Goal: Transaction & Acquisition: Purchase product/service

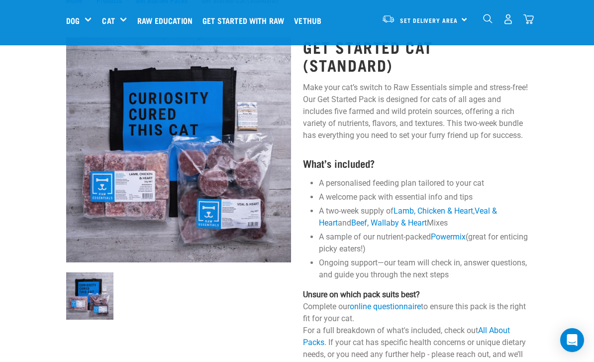
scroll to position [67, 0]
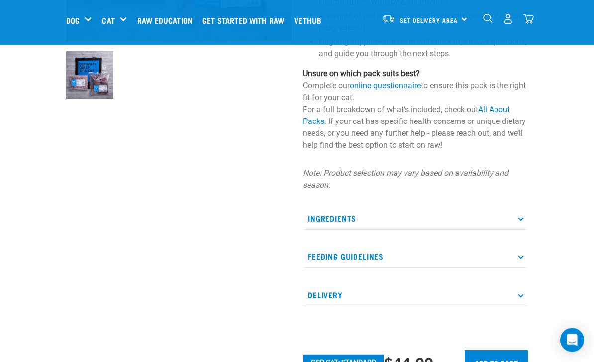
click at [508, 223] on p "Ingredients" at bounding box center [415, 218] width 225 height 22
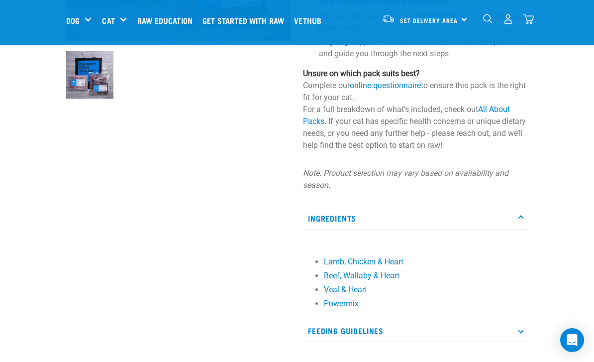
click at [518, 219] on p "Ingredients" at bounding box center [415, 218] width 225 height 22
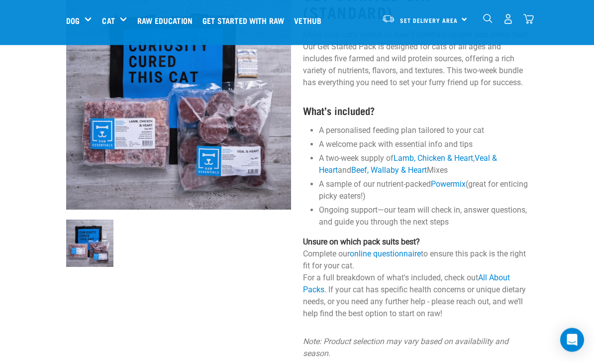
scroll to position [0, 0]
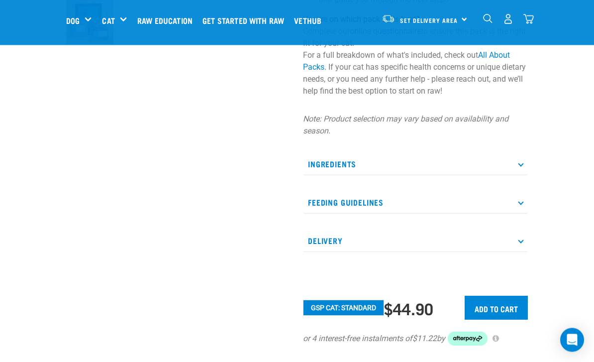
click at [508, 160] on p "Ingredients" at bounding box center [415, 164] width 225 height 22
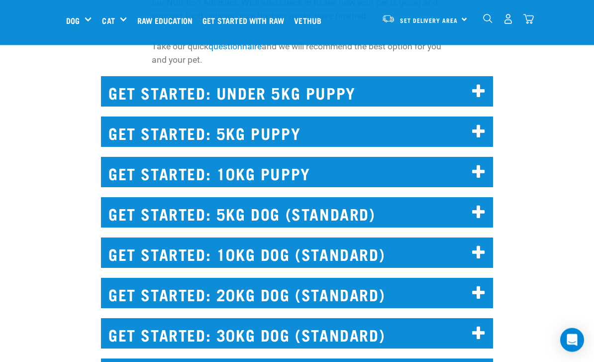
scroll to position [1039, 0]
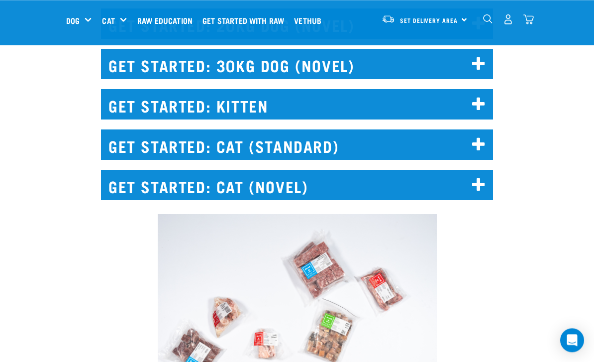
click at [473, 141] on icon at bounding box center [478, 145] width 13 height 16
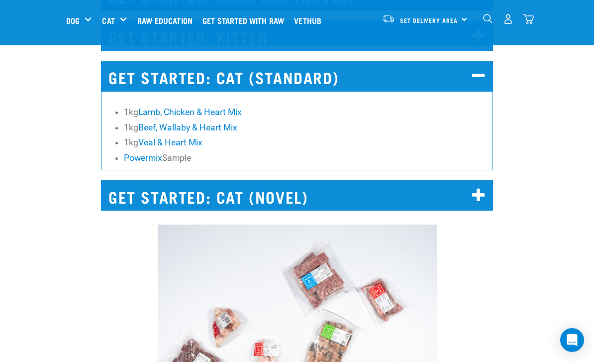
scroll to position [1539, 0]
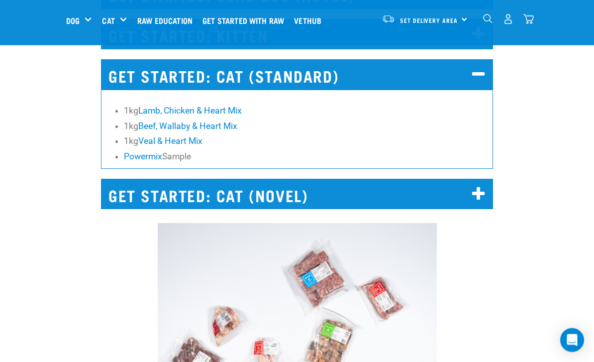
click at [460, 187] on h2 "GET STARTED: CAT (NOVEL)" at bounding box center [297, 194] width 392 height 30
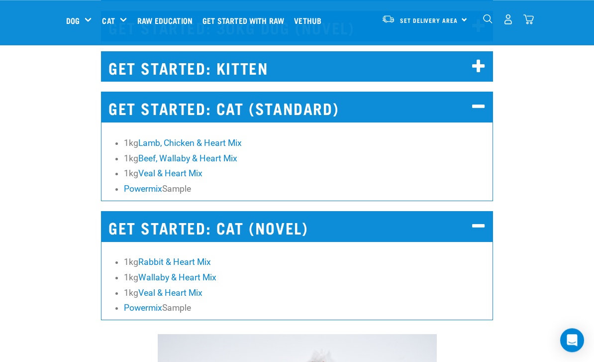
scroll to position [1506, 0]
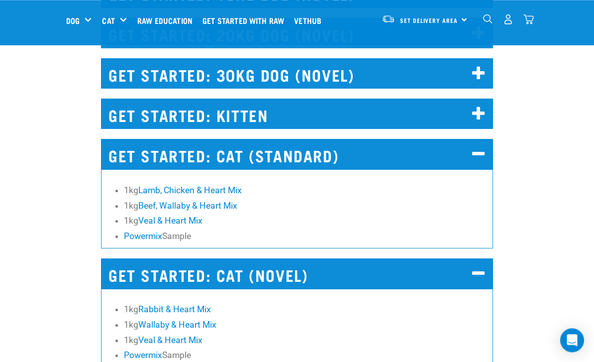
click at [472, 115] on icon at bounding box center [478, 114] width 13 height 16
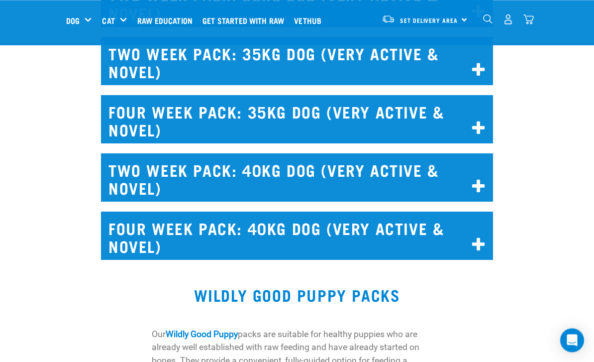
scroll to position [6875, 0]
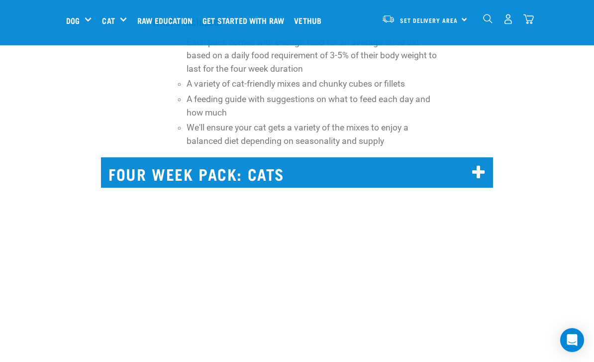
click at [467, 188] on h2 "FOUR WEEK PACK: CATS" at bounding box center [297, 172] width 392 height 30
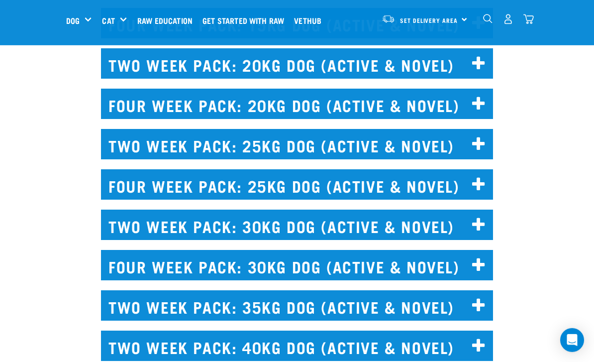
scroll to position [5787, 0]
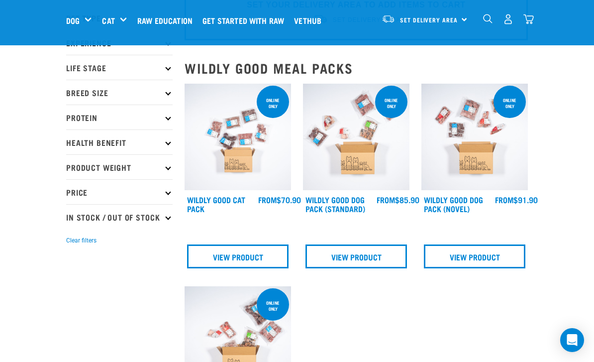
scroll to position [64, 0]
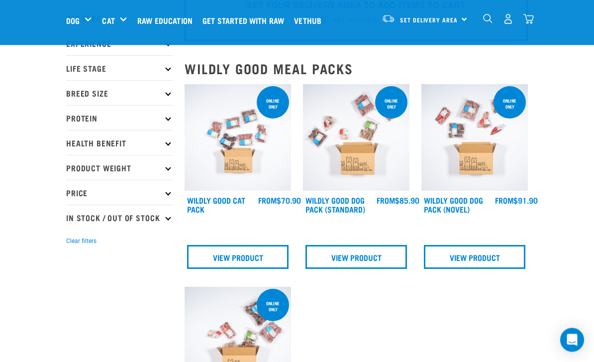
click at [209, 202] on link "Wildly Good Cat Pack" at bounding box center [216, 204] width 58 height 13
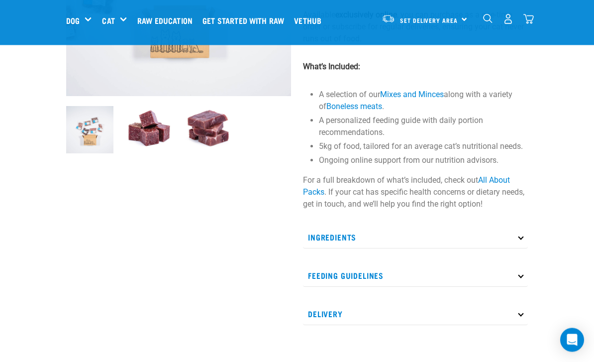
scroll to position [204, 0]
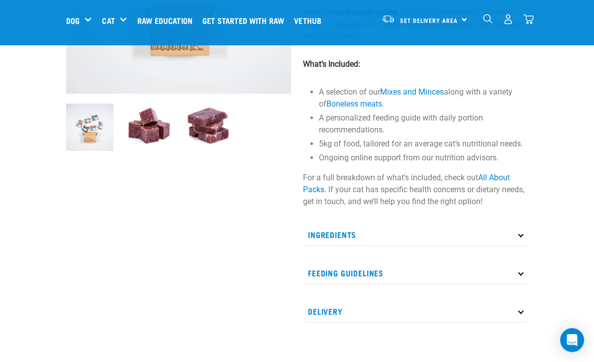
click at [520, 231] on p "Ingredients" at bounding box center [415, 234] width 225 height 22
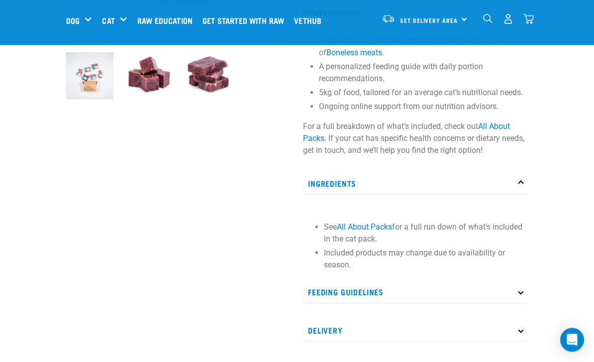
scroll to position [255, 0]
click at [522, 177] on p "Ingredients" at bounding box center [415, 183] width 225 height 22
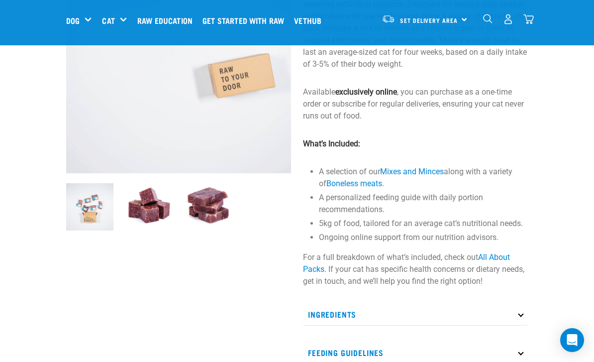
scroll to position [106, 0]
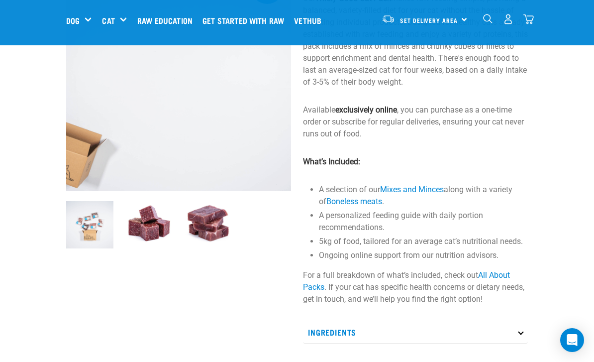
click at [326, 1] on link "Vethub" at bounding box center [310, 20] width 37 height 40
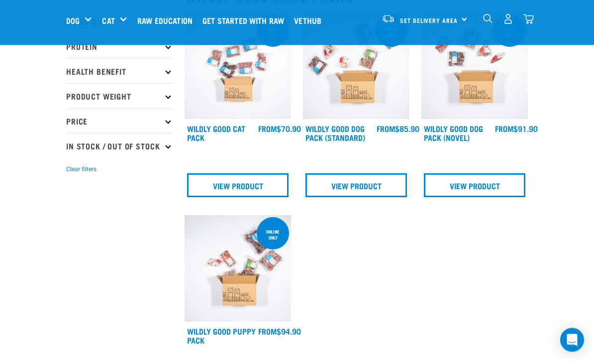
scroll to position [136, 0]
click at [219, 128] on link "Wildly Good Cat Pack" at bounding box center [216, 132] width 58 height 13
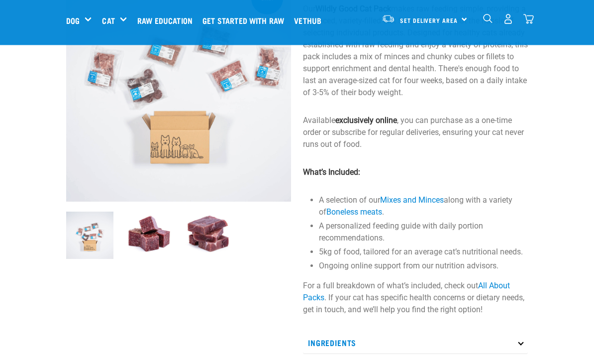
scroll to position [96, 0]
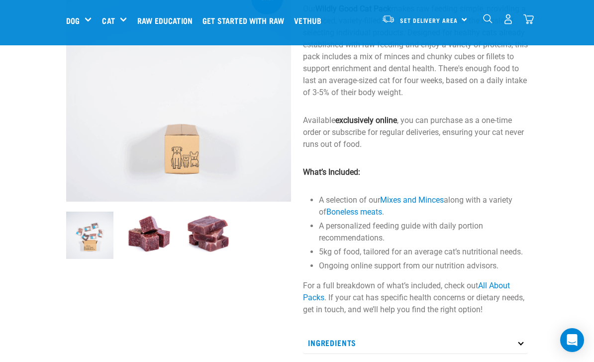
click at [94, 230] on img at bounding box center [89, 234] width 47 height 47
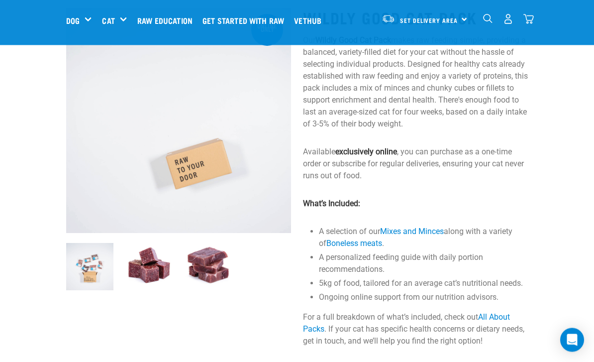
scroll to position [0, 0]
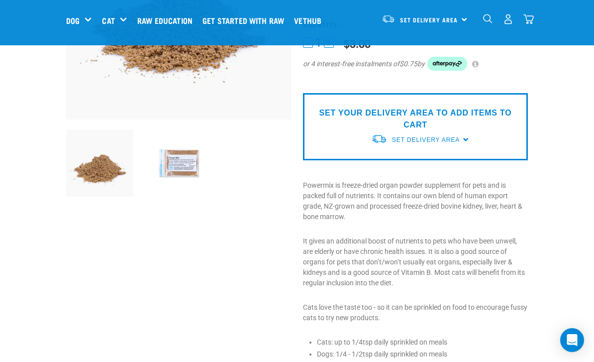
scroll to position [183, 0]
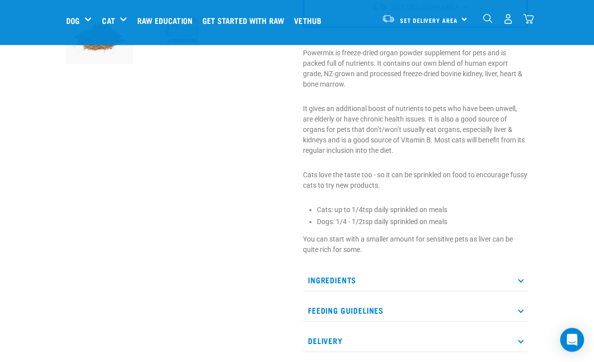
click at [520, 282] on p "Ingredients" at bounding box center [415, 280] width 225 height 22
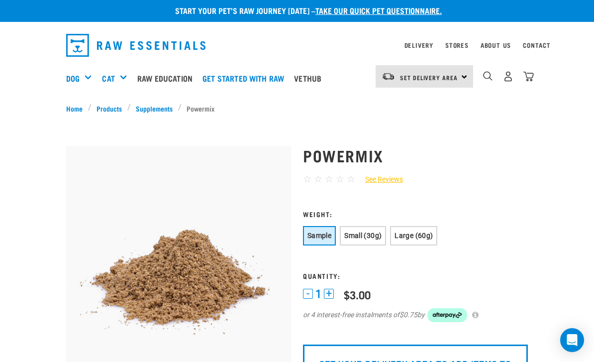
scroll to position [0, 0]
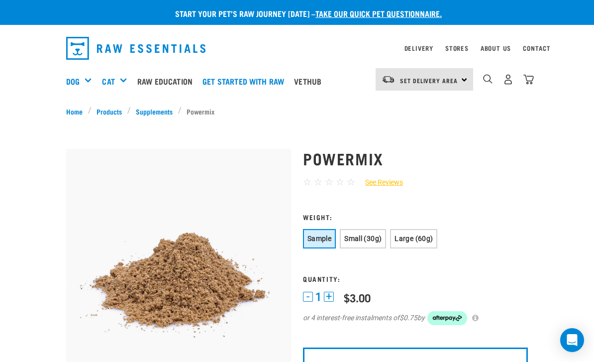
click at [364, 235] on span "Small (30g)" at bounding box center [362, 238] width 37 height 8
click at [425, 247] on button "Large (60g)" at bounding box center [413, 238] width 47 height 19
